Goal: Information Seeking & Learning: Learn about a topic

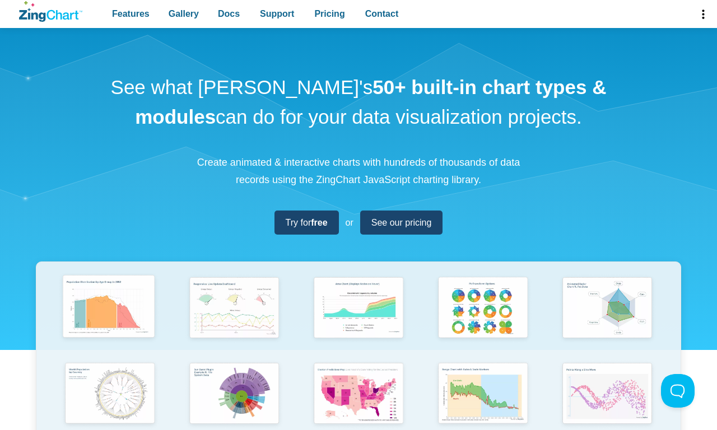
click at [110, 316] on img "App Content" at bounding box center [109, 307] width 103 height 73
